Goal: Navigation & Orientation: Find specific page/section

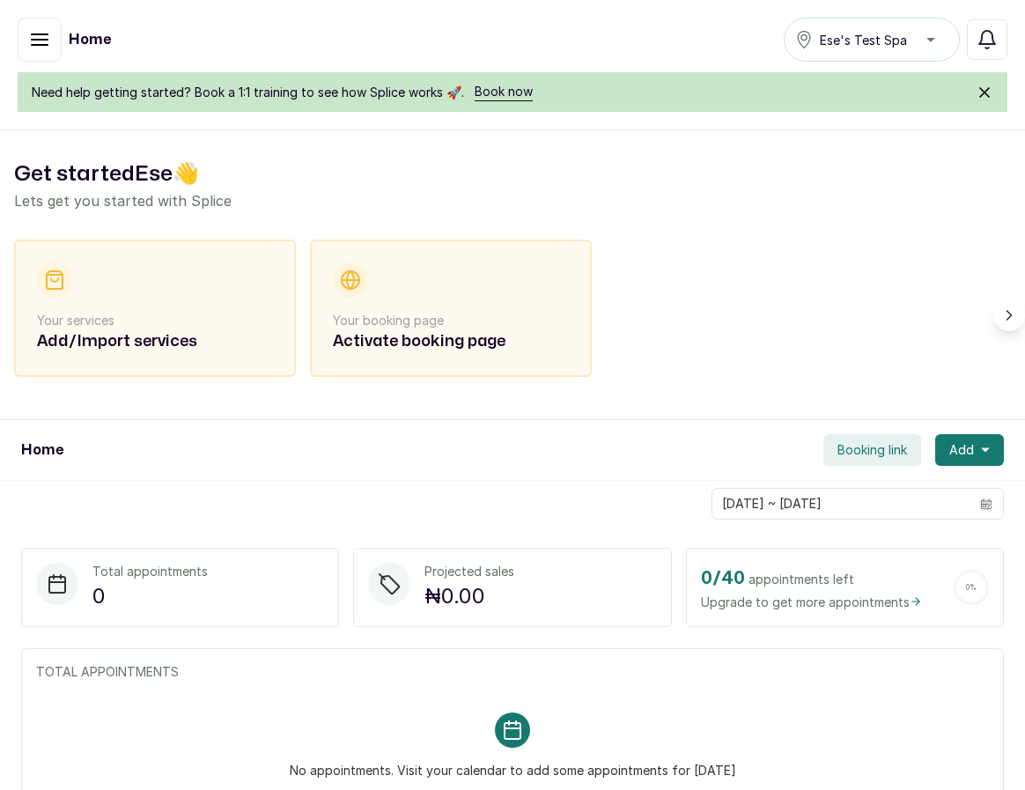
click at [23, 46] on button "button" at bounding box center [40, 40] width 44 height 44
